Goal: Complete application form

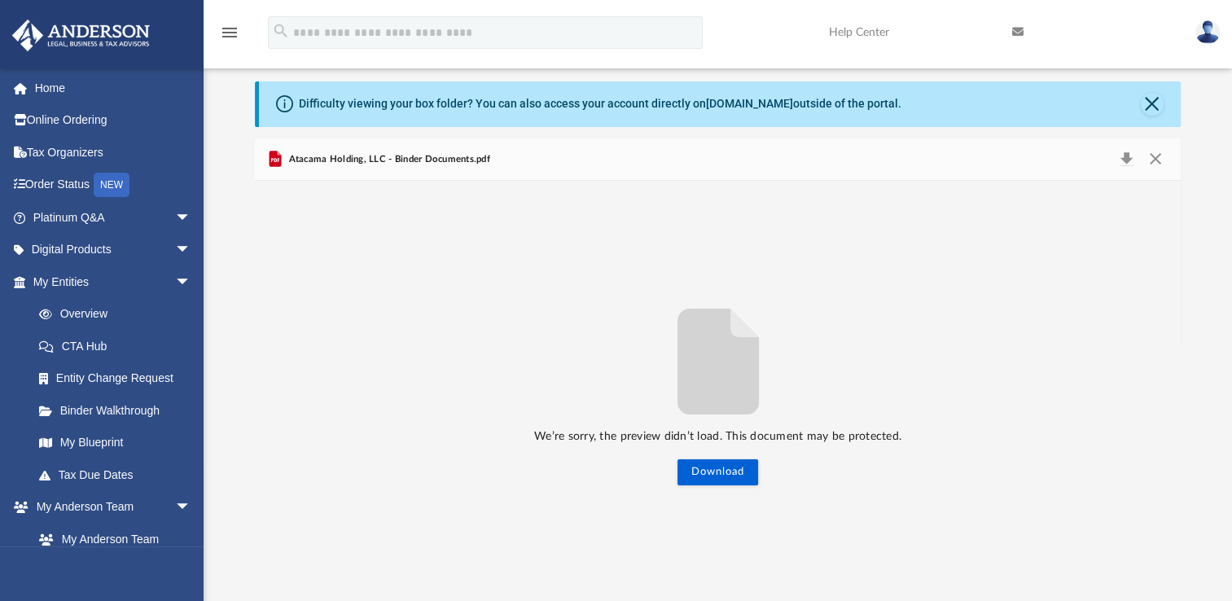
scroll to position [357, 912]
click at [52, 281] on link "My Entities arrow_drop_down" at bounding box center [113, 281] width 204 height 33
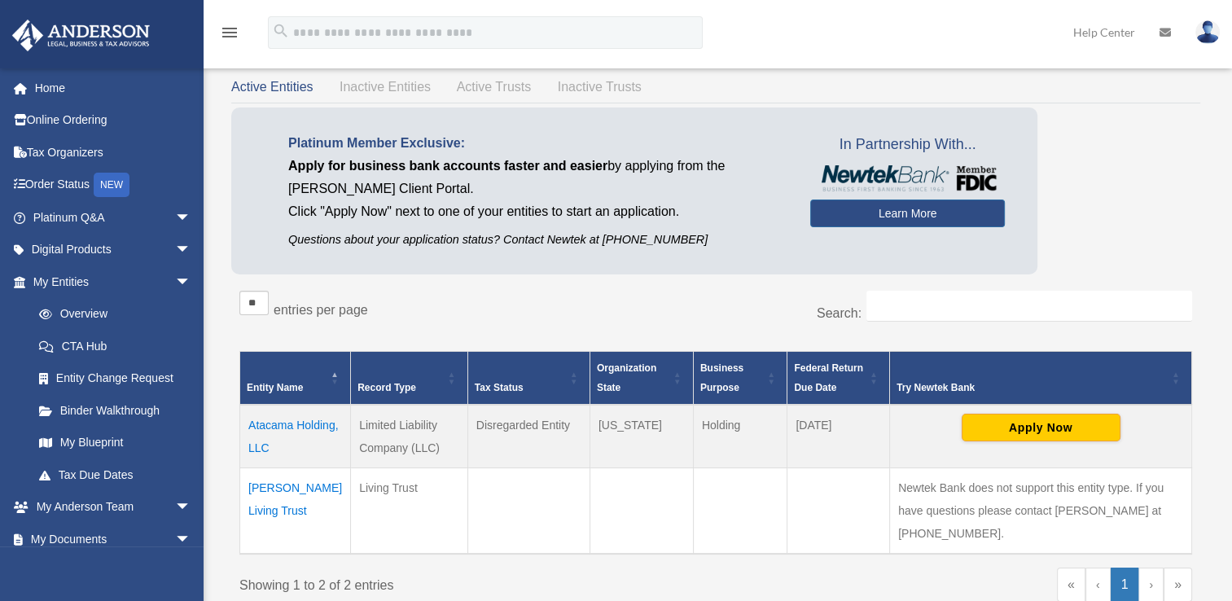
scroll to position [81, 0]
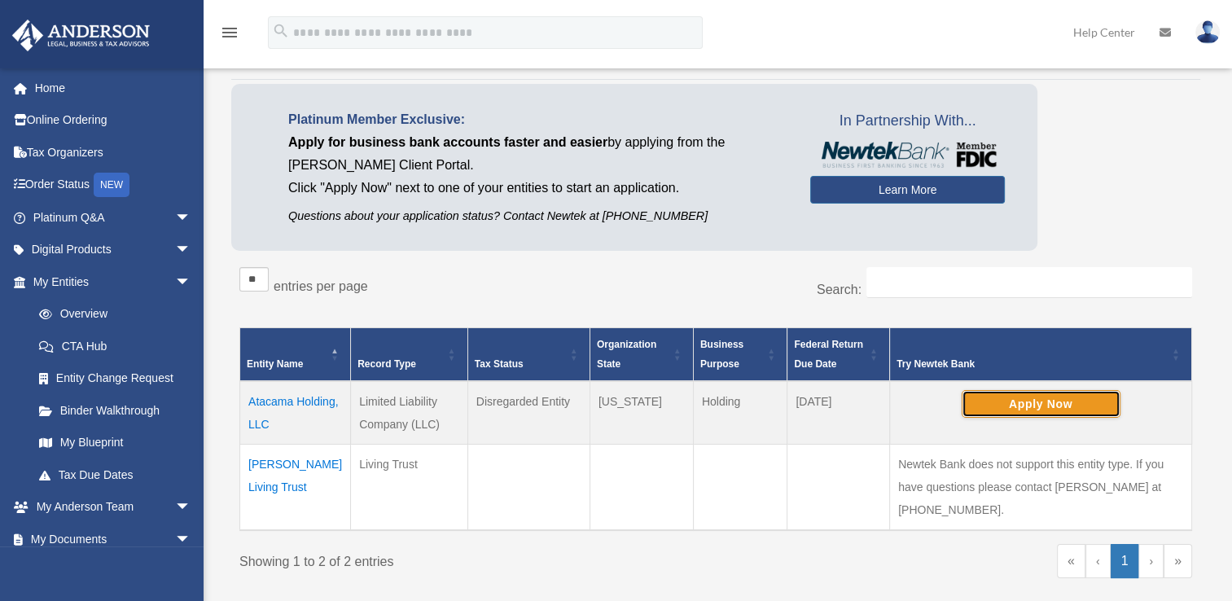
click at [1039, 401] on button "Apply Now" at bounding box center [1040, 404] width 159 height 28
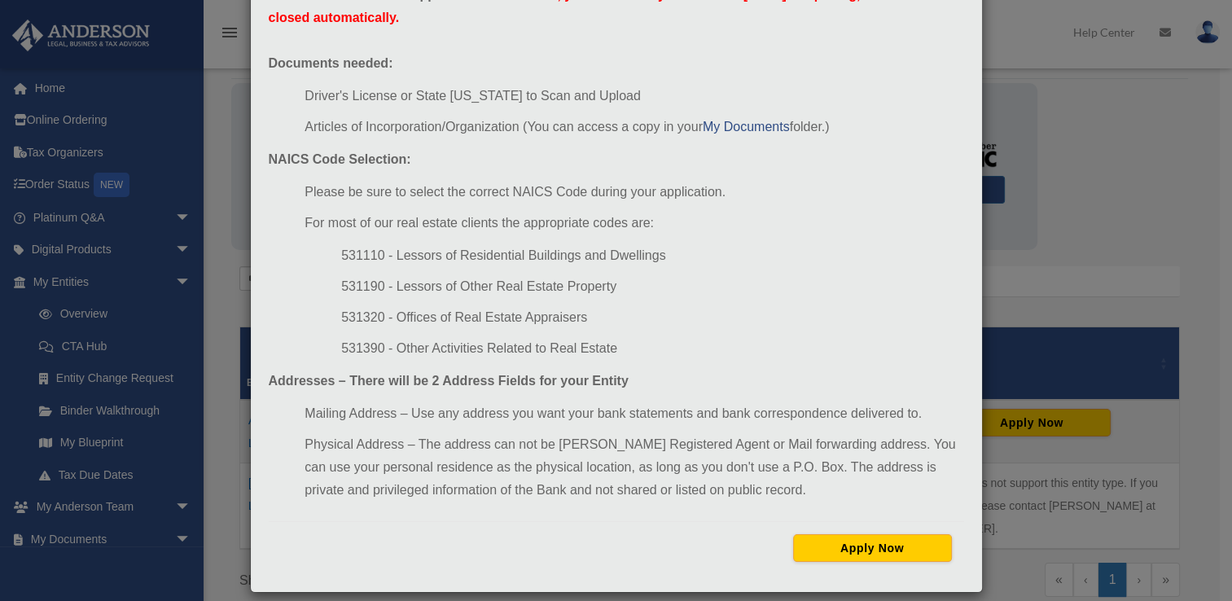
scroll to position [145, 0]
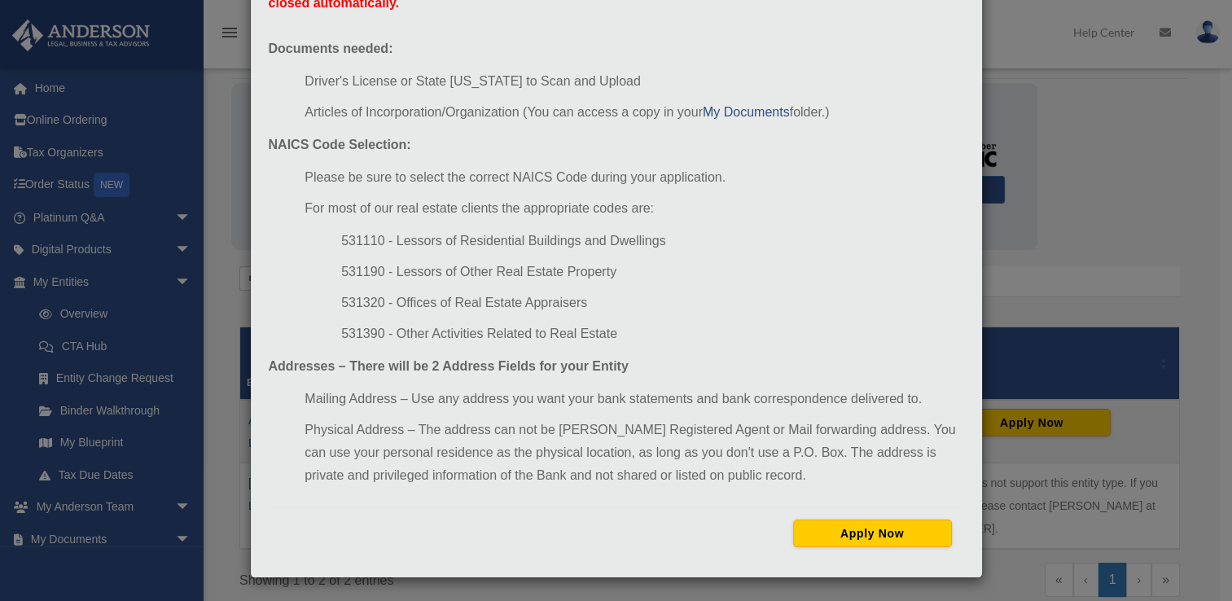
click at [1021, 308] on div "Newtek Application Information × In preparation for setting up your Newtek Bank…" at bounding box center [616, 300] width 1232 height 601
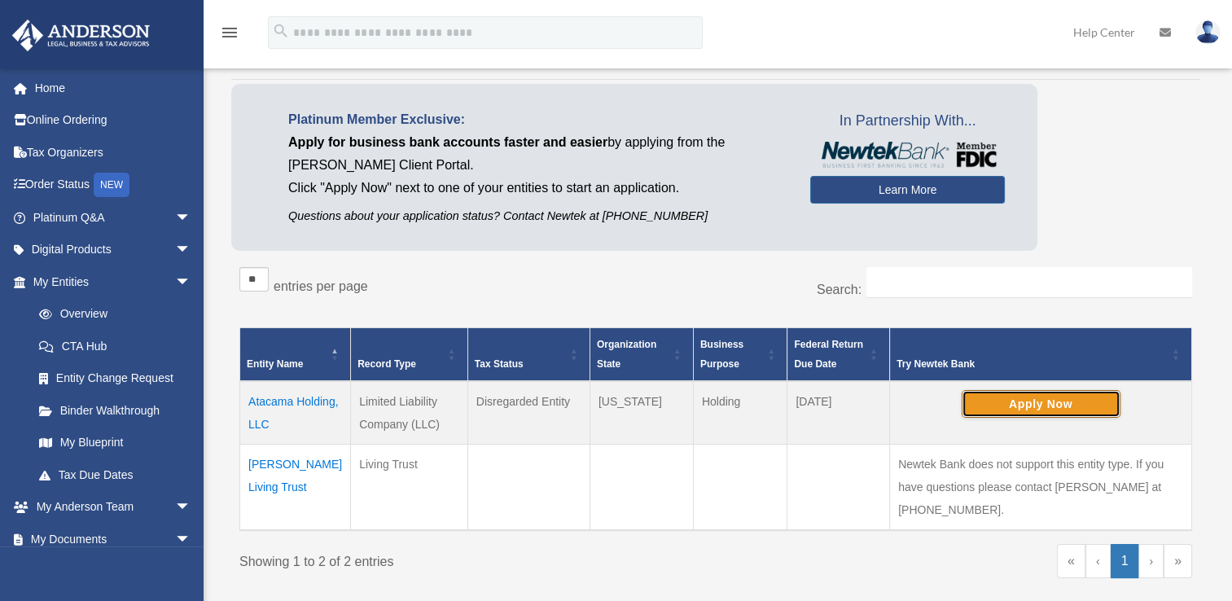
click at [961, 390] on button "Apply Now" at bounding box center [1040, 404] width 159 height 28
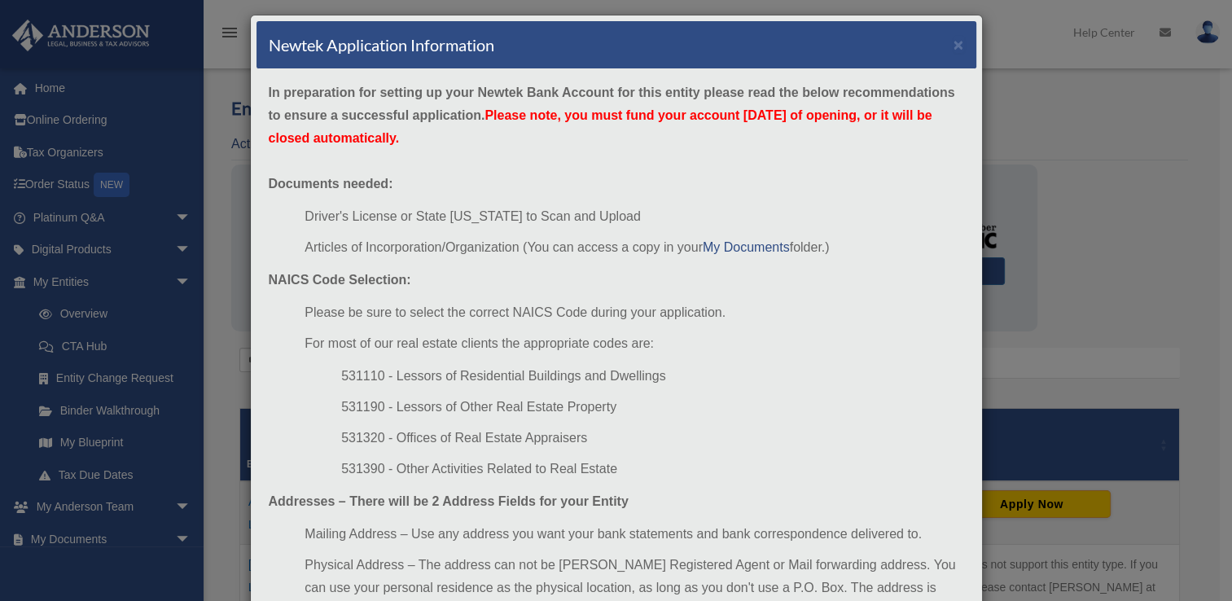
scroll to position [0, 0]
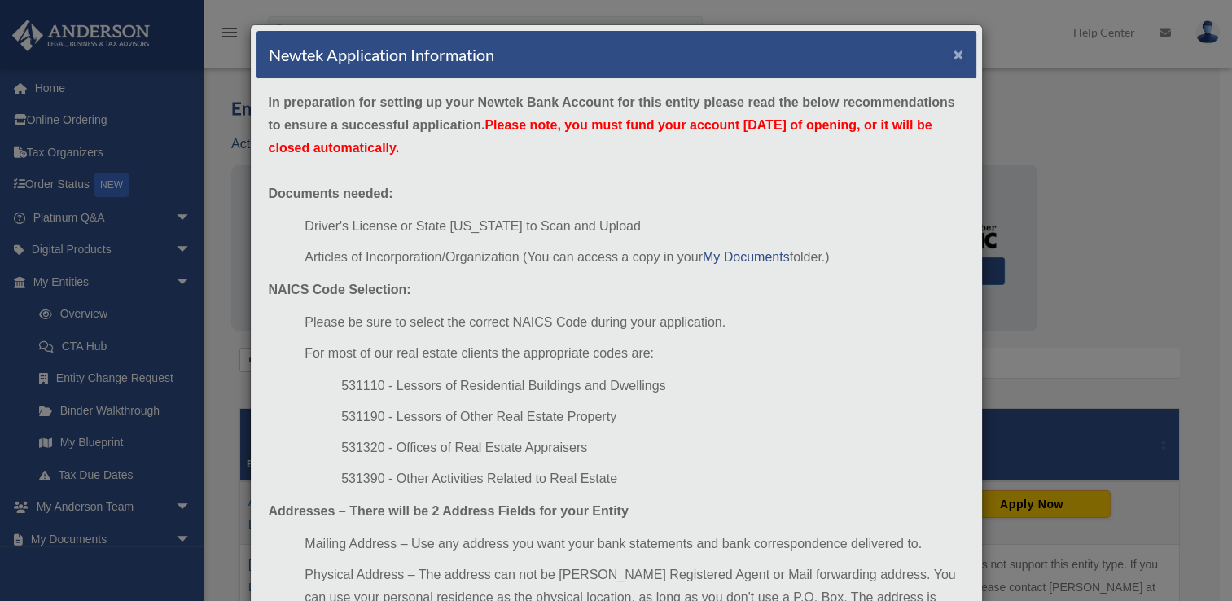
click at [954, 54] on button "×" at bounding box center [958, 54] width 11 height 17
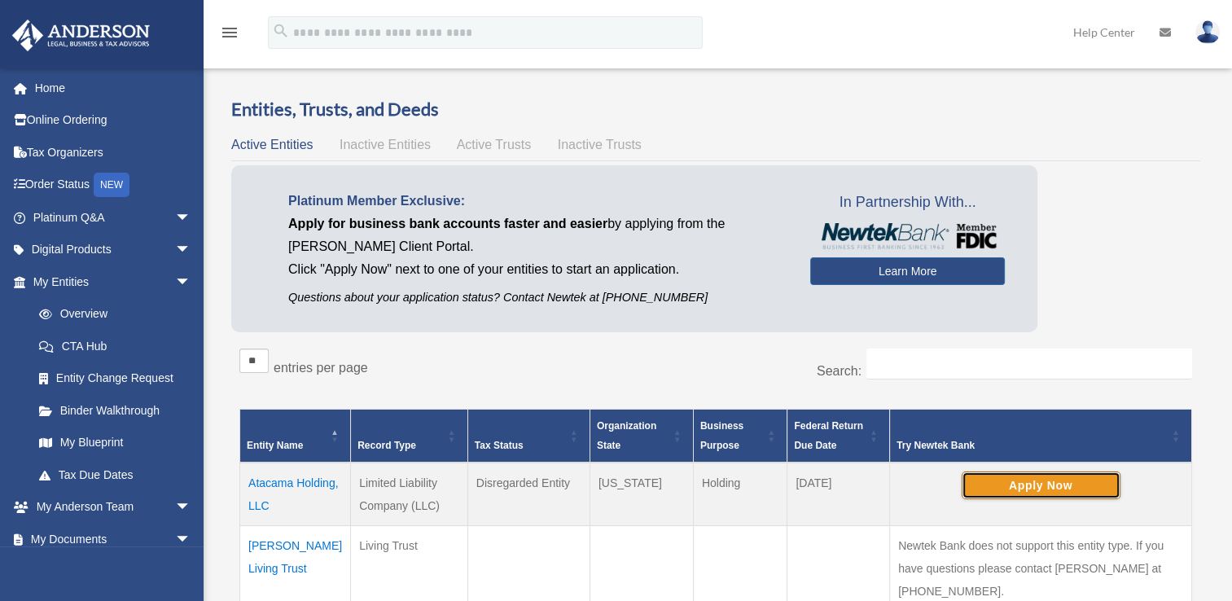
click at [961, 471] on button "Apply Now" at bounding box center [1040, 485] width 159 height 28
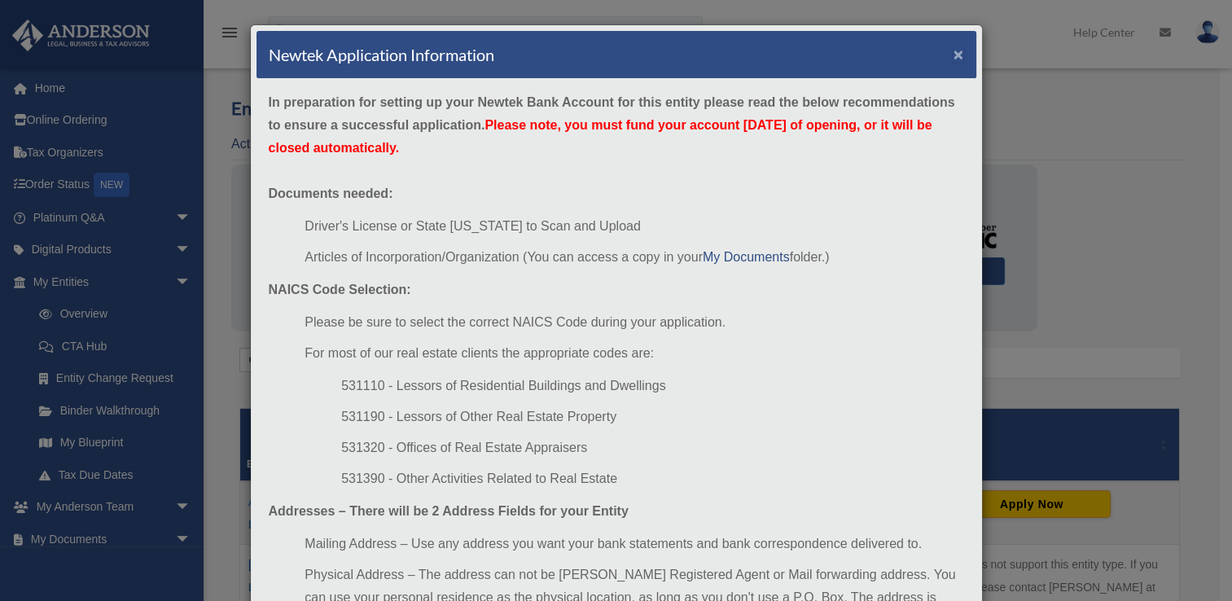
click at [953, 55] on button "×" at bounding box center [958, 54] width 11 height 17
